Goal: Register for event/course

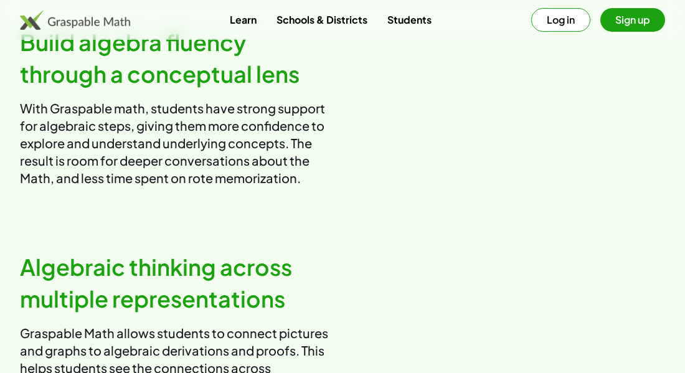
scroll to position [723, 0]
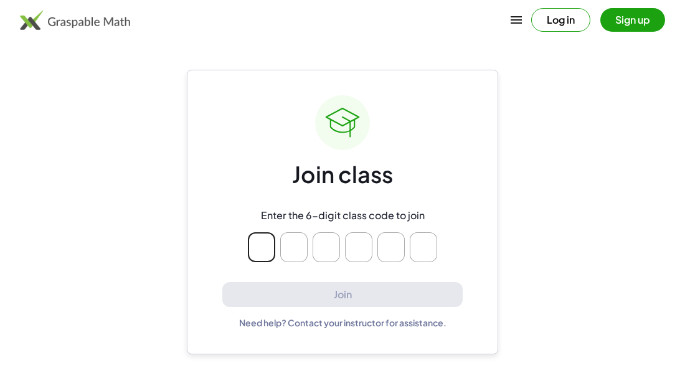
type input "*"
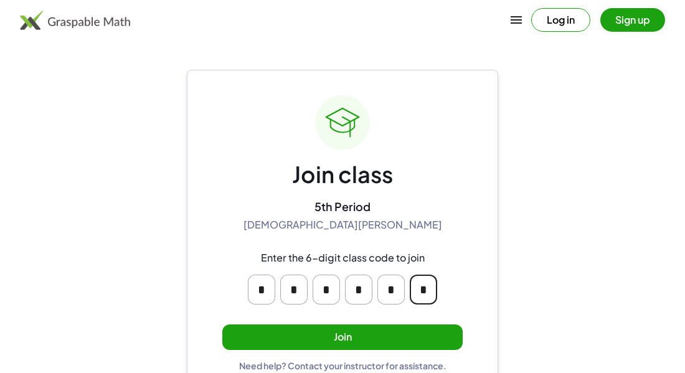
type input "*"
click at [370, 334] on button "Join" at bounding box center [342, 337] width 240 height 26
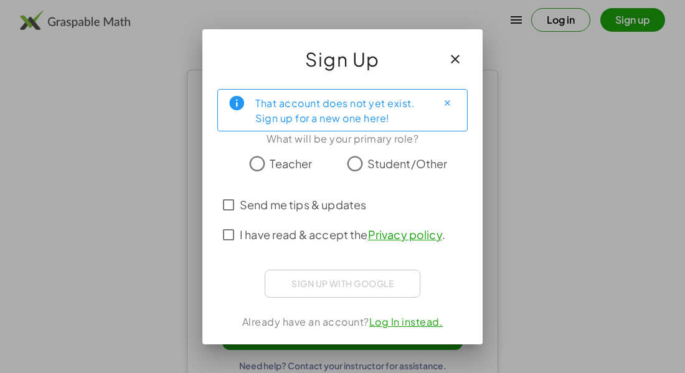
click at [430, 158] on span "Student/Other" at bounding box center [407, 163] width 80 height 17
click at [375, 287] on div "Sign up with Google Sign in with Google Sign in with Google. Opens in new tab" at bounding box center [343, 284] width 156 height 28
click at [254, 203] on span "Send me tips & updates" at bounding box center [303, 204] width 126 height 17
click at [255, 237] on span "I have read & accept the Privacy policy ." at bounding box center [342, 234] width 205 height 17
